Goal: Check status: Check status

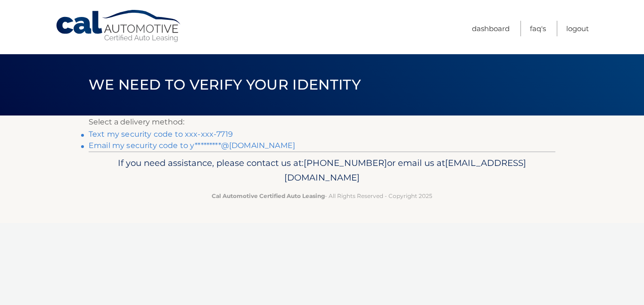
click at [226, 133] on link "Text my security code to xxx-xxx-7719" at bounding box center [161, 134] width 144 height 9
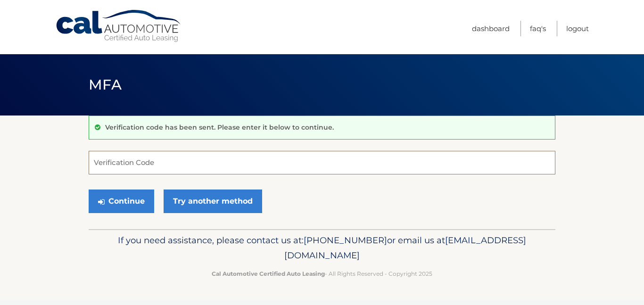
click at [237, 166] on input "Verification Code" at bounding box center [322, 163] width 467 height 24
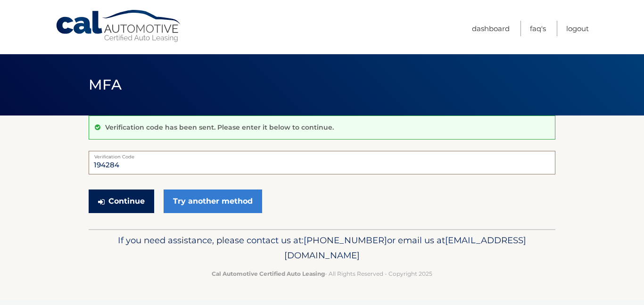
type input "194284"
click at [123, 200] on button "Continue" at bounding box center [122, 202] width 66 height 24
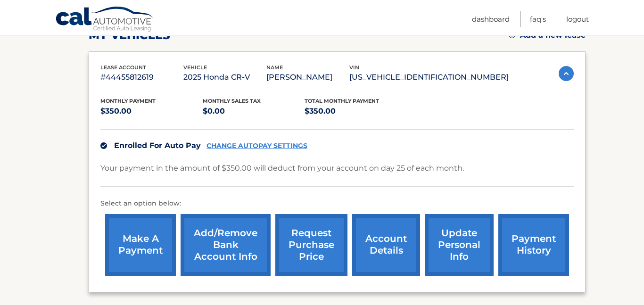
scroll to position [150, 0]
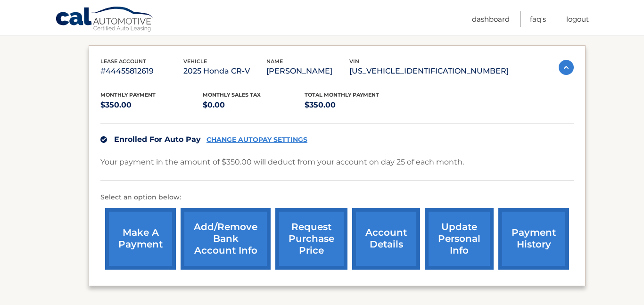
click at [527, 243] on link "payment history" at bounding box center [534, 239] width 71 height 62
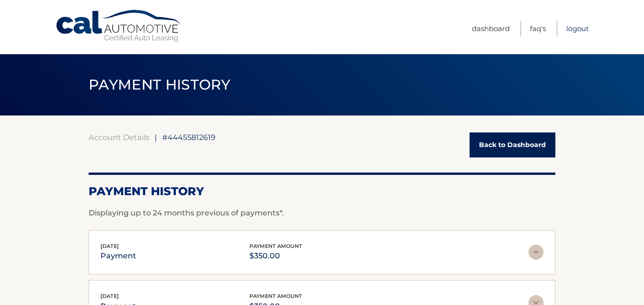
click at [580, 32] on link "Logout" at bounding box center [578, 29] width 23 height 16
